Goal: Check status: Check status

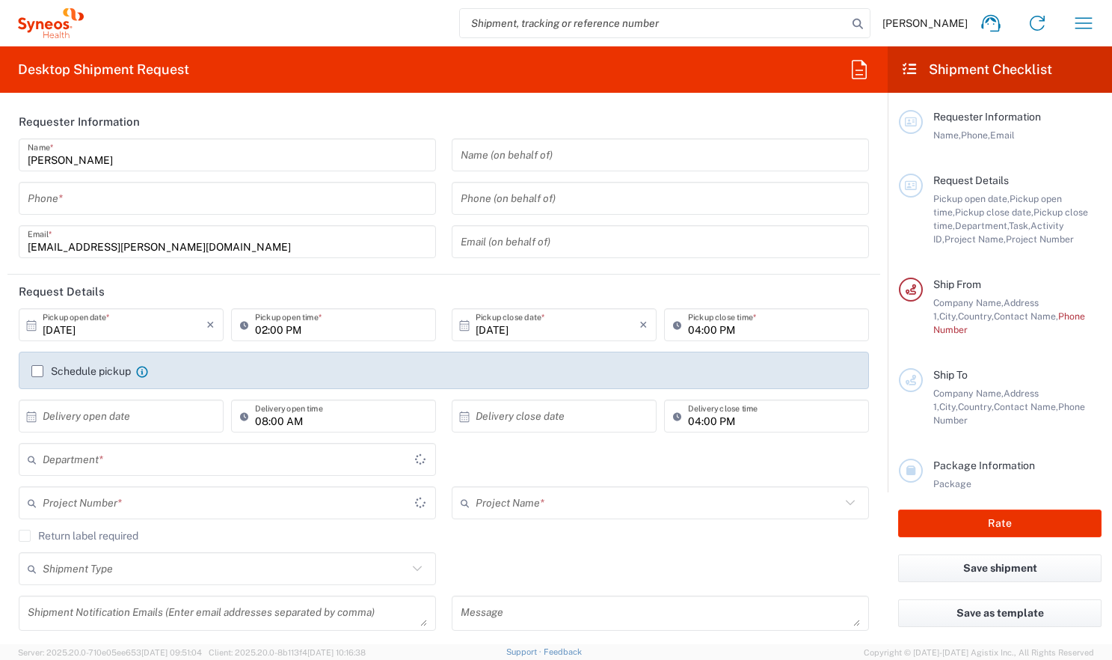
type input "3235"
type input "[GEOGRAPHIC_DATA]"
click at [1079, 15] on icon "button" at bounding box center [1084, 23] width 24 height 24
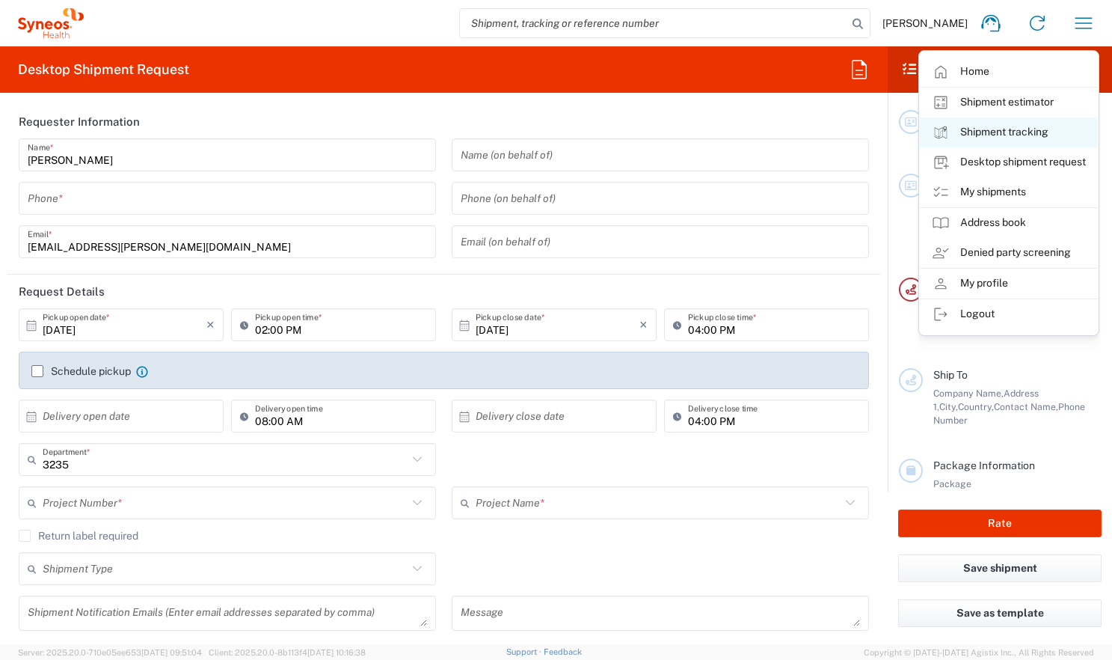
type input "Syneos Health Hungary Kft."
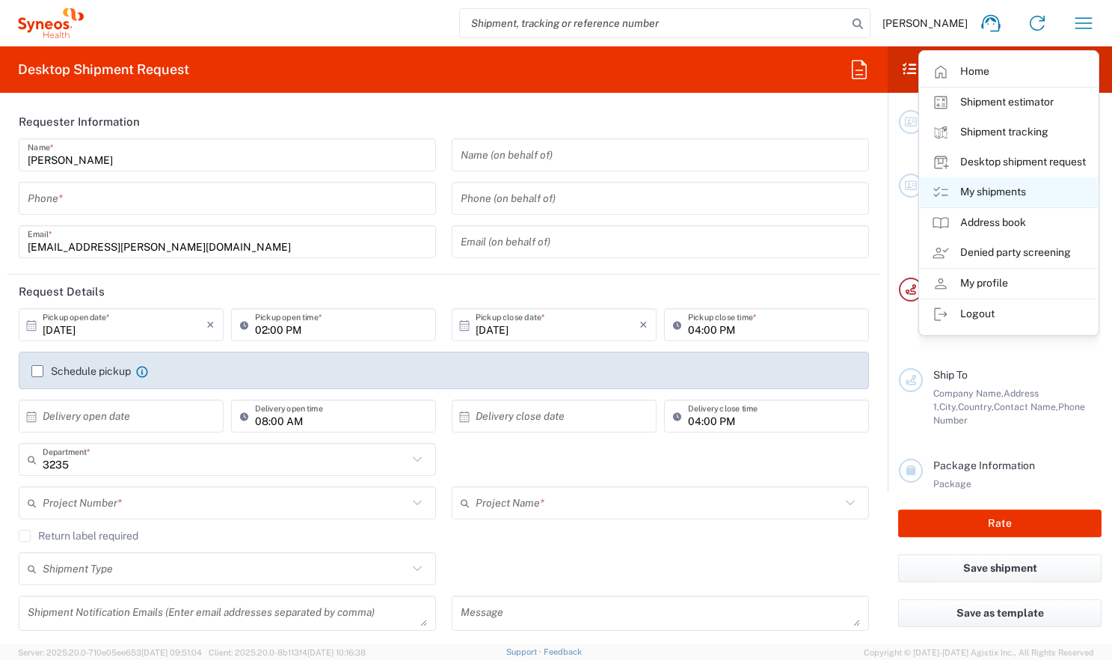
click at [995, 188] on link "My shipments" at bounding box center [1009, 192] width 178 height 30
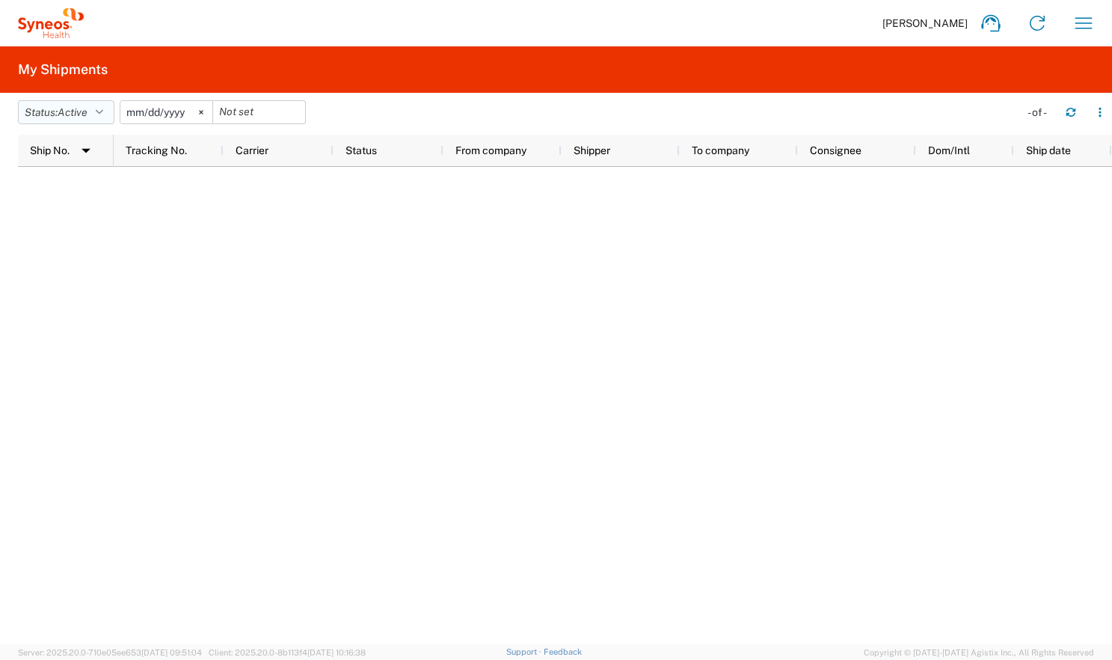
click at [110, 107] on button "Status: Active" at bounding box center [66, 112] width 96 height 24
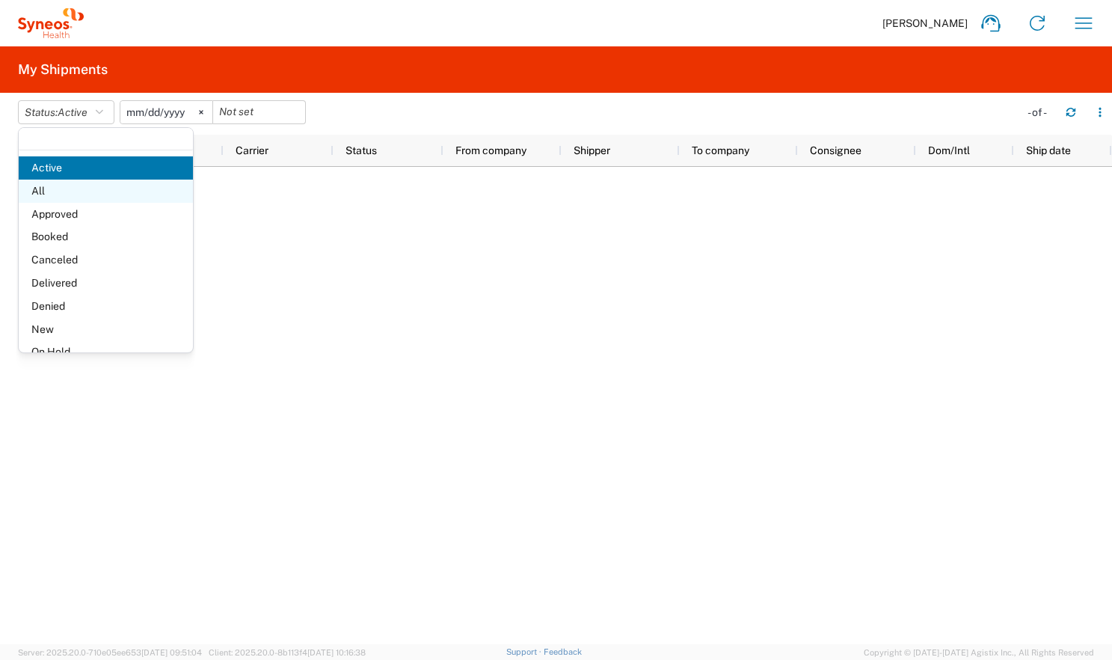
click at [67, 195] on span "All" at bounding box center [106, 190] width 174 height 23
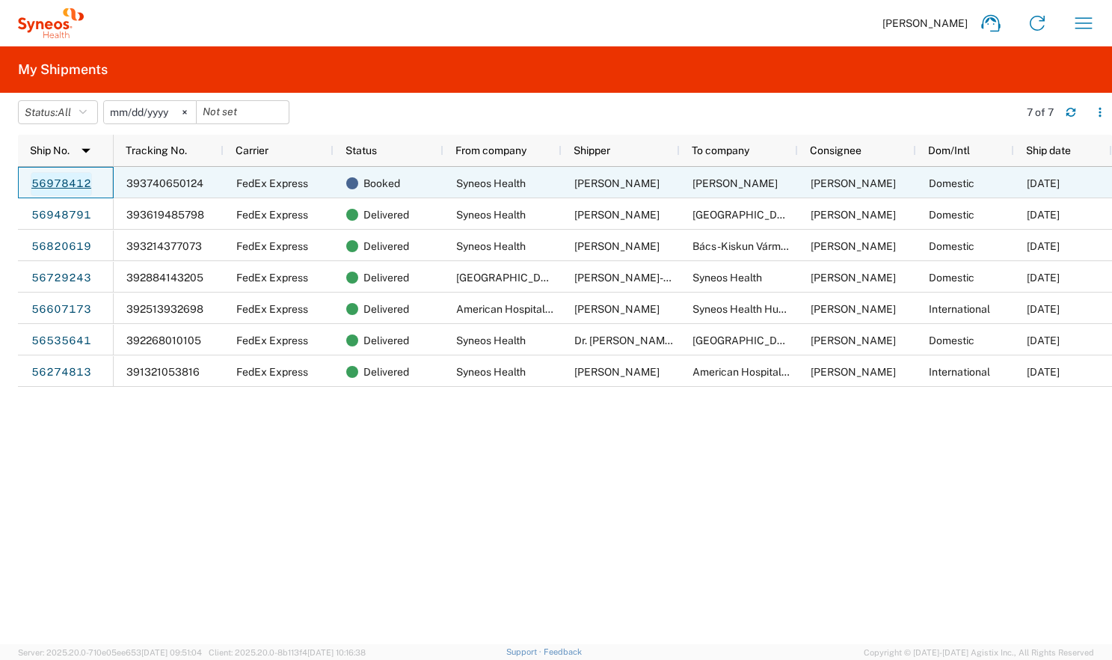
click at [64, 179] on link "56978412" at bounding box center [61, 184] width 61 height 24
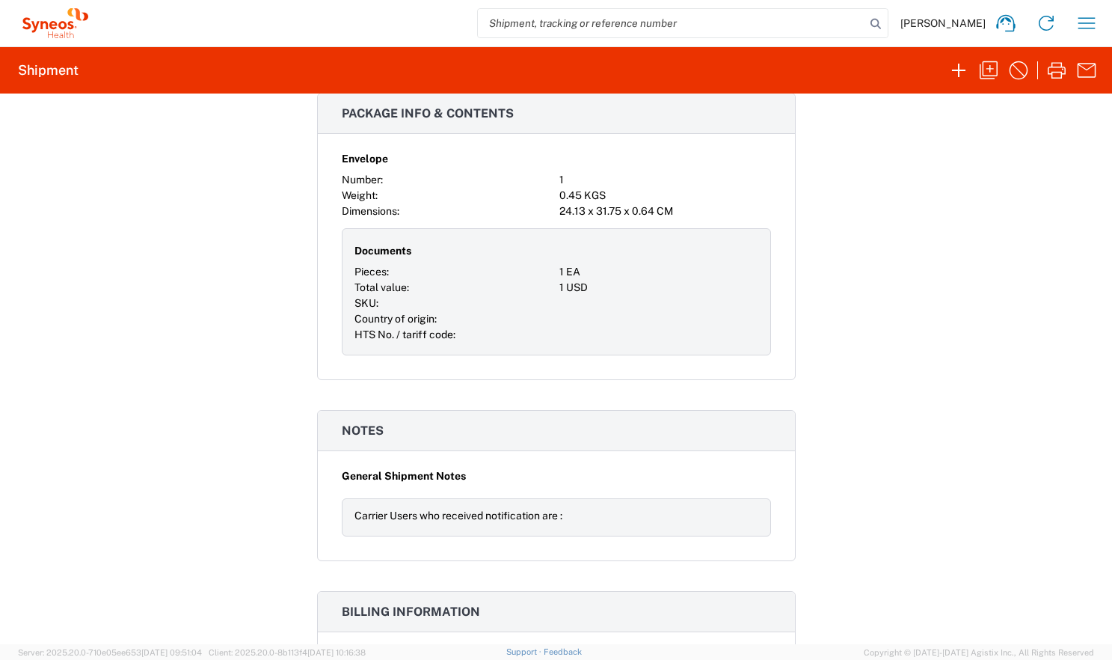
scroll to position [1330, 0]
